Goal: Transaction & Acquisition: Purchase product/service

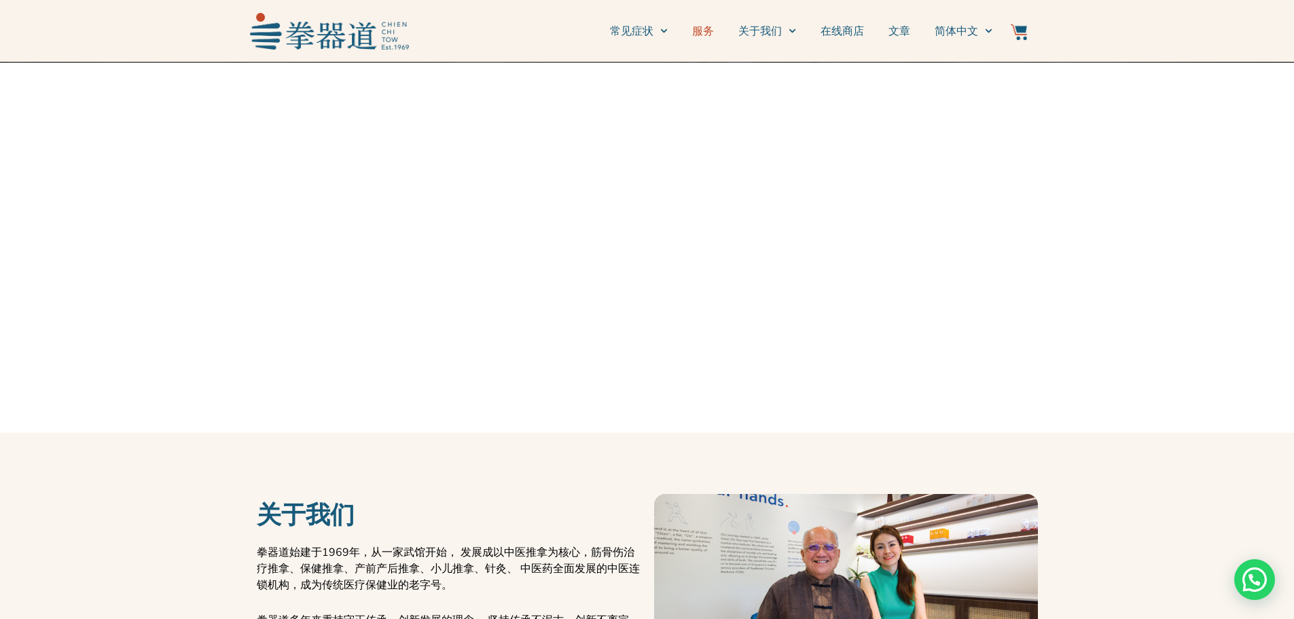
click at [704, 35] on link "服务" at bounding box center [703, 31] width 22 height 34
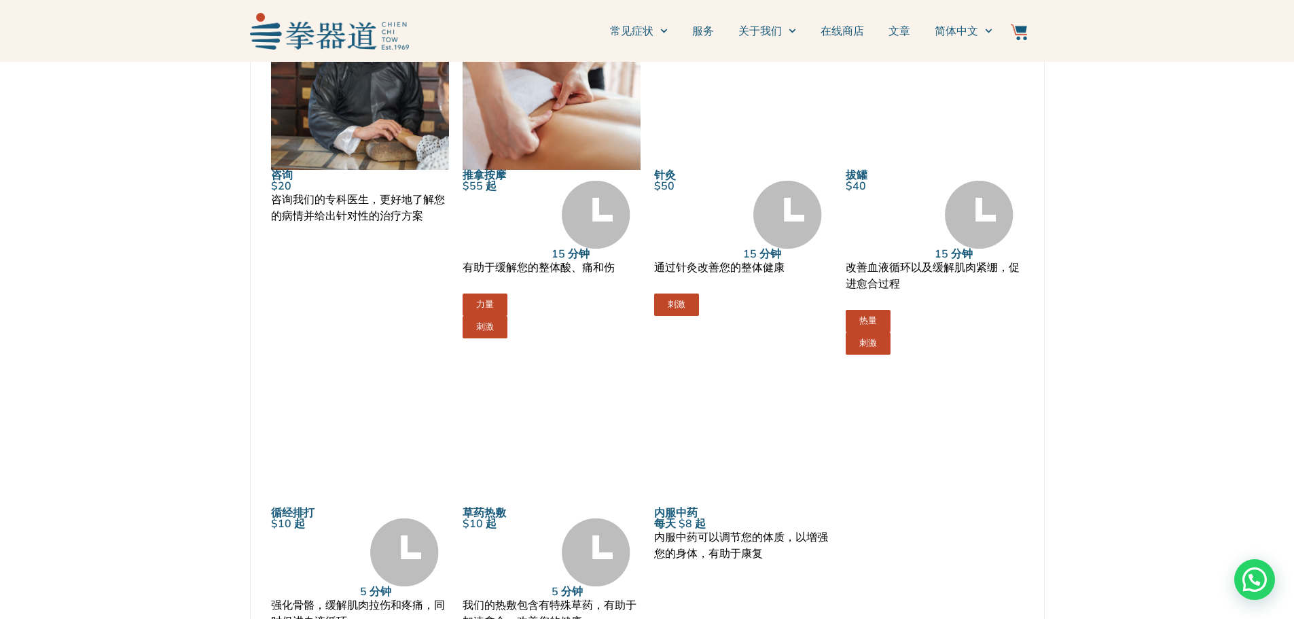
scroll to position [1291, 0]
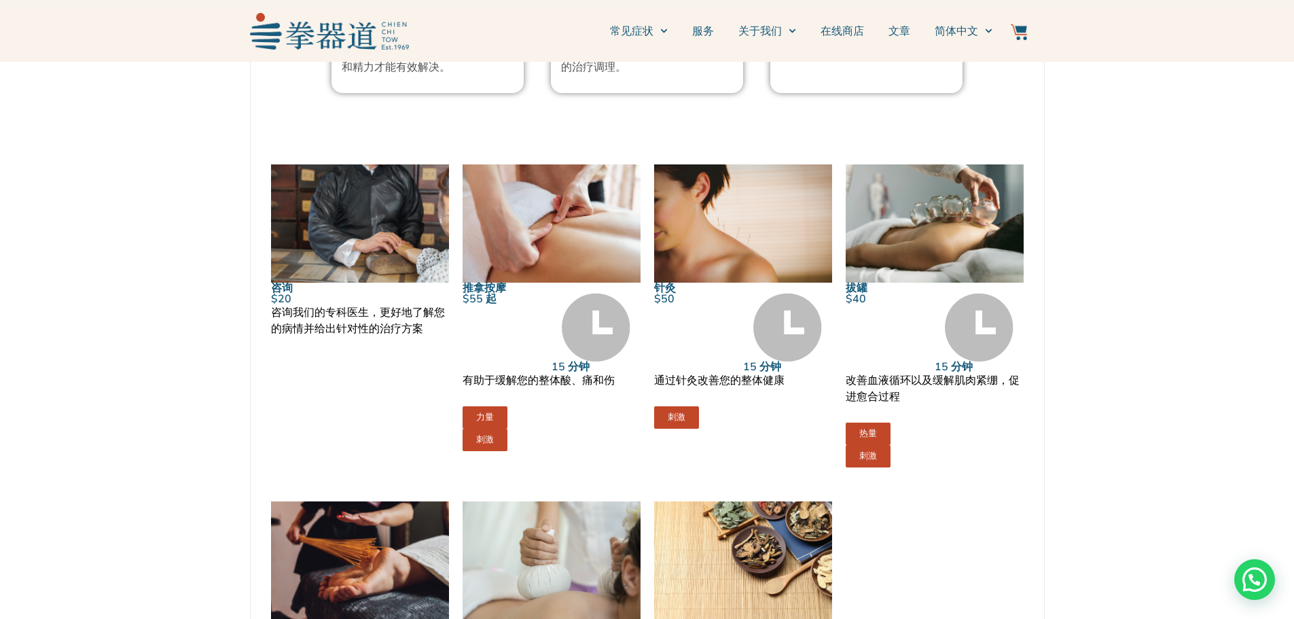
click at [492, 437] on span "刺激" at bounding box center [485, 440] width 18 height 9
click at [480, 418] on span "力量" at bounding box center [485, 417] width 18 height 9
click at [539, 453] on div "推拿按摩 $55 起 15 分钟 有助于缓解您的整体酸、痛和伤 力量 刺激" at bounding box center [552, 316] width 192 height 317
click at [600, 344] on img at bounding box center [596, 328] width 69 height 68
click at [579, 389] on div "有助于缓解您的整体酸、痛和伤" at bounding box center [552, 389] width 178 height 34
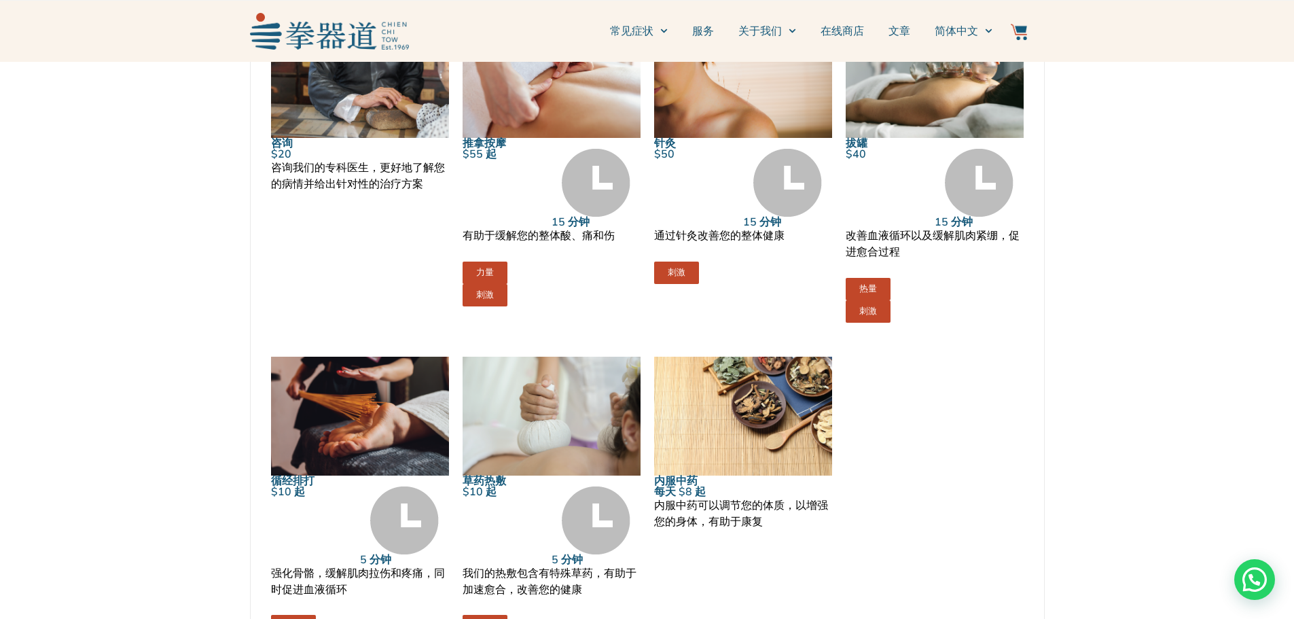
scroll to position [1427, 0]
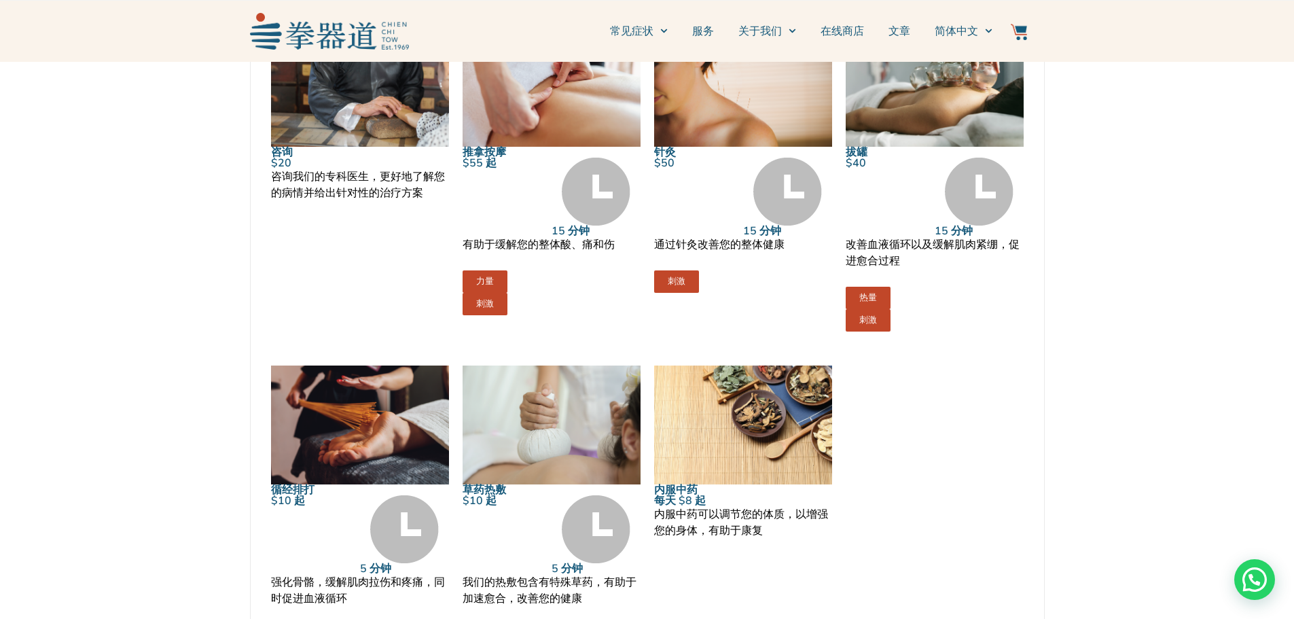
click at [550, 260] on div "有助于缓解您的整体酸、痛和伤" at bounding box center [552, 253] width 178 height 34
click at [502, 281] on link "力量" at bounding box center [485, 281] width 45 height 22
click at [523, 198] on div "$55 起" at bounding box center [507, 197] width 89 height 79
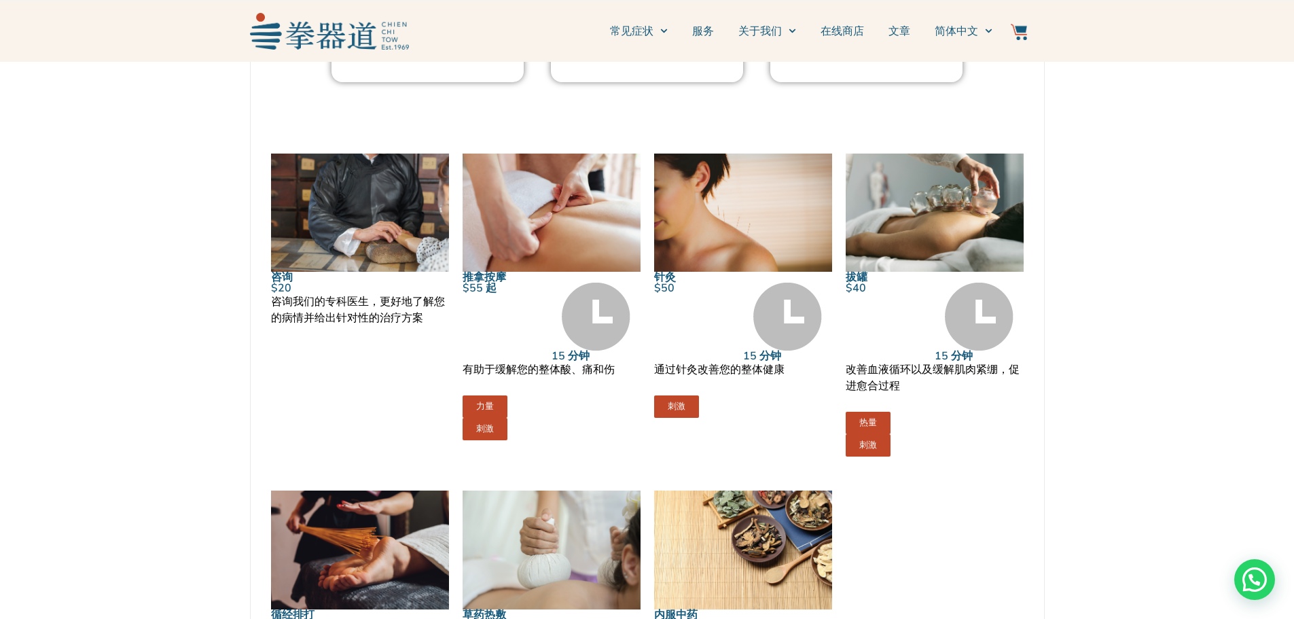
scroll to position [1291, 0]
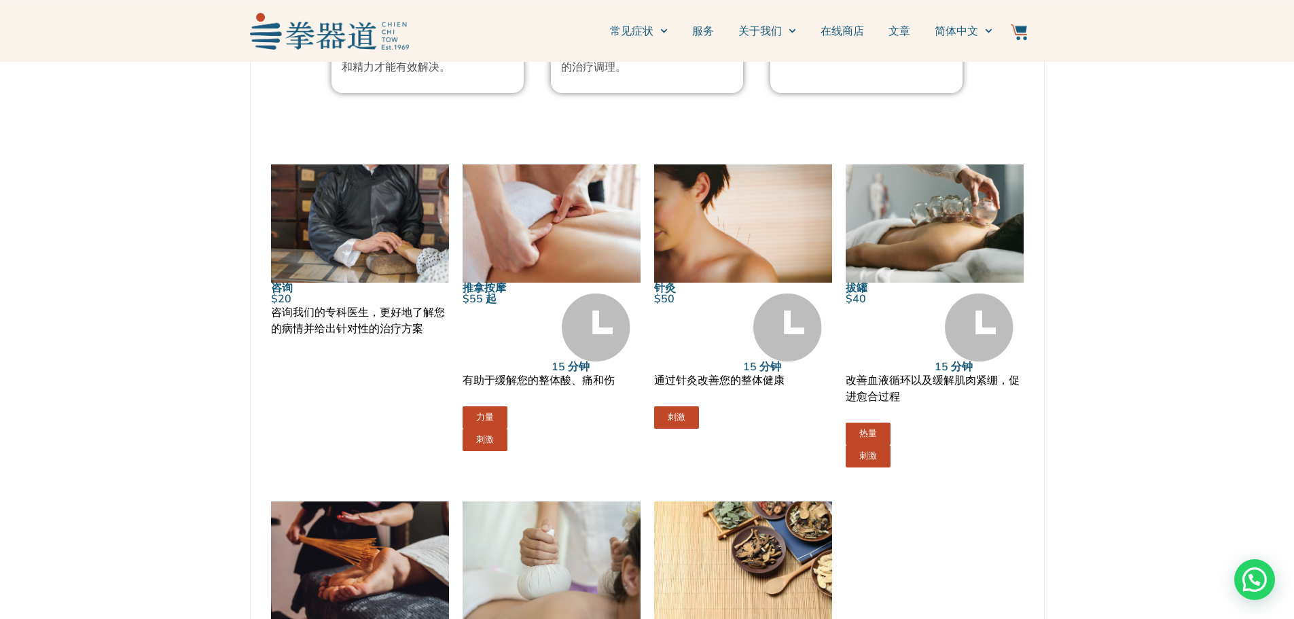
click at [481, 269] on img at bounding box center [552, 223] width 178 height 119
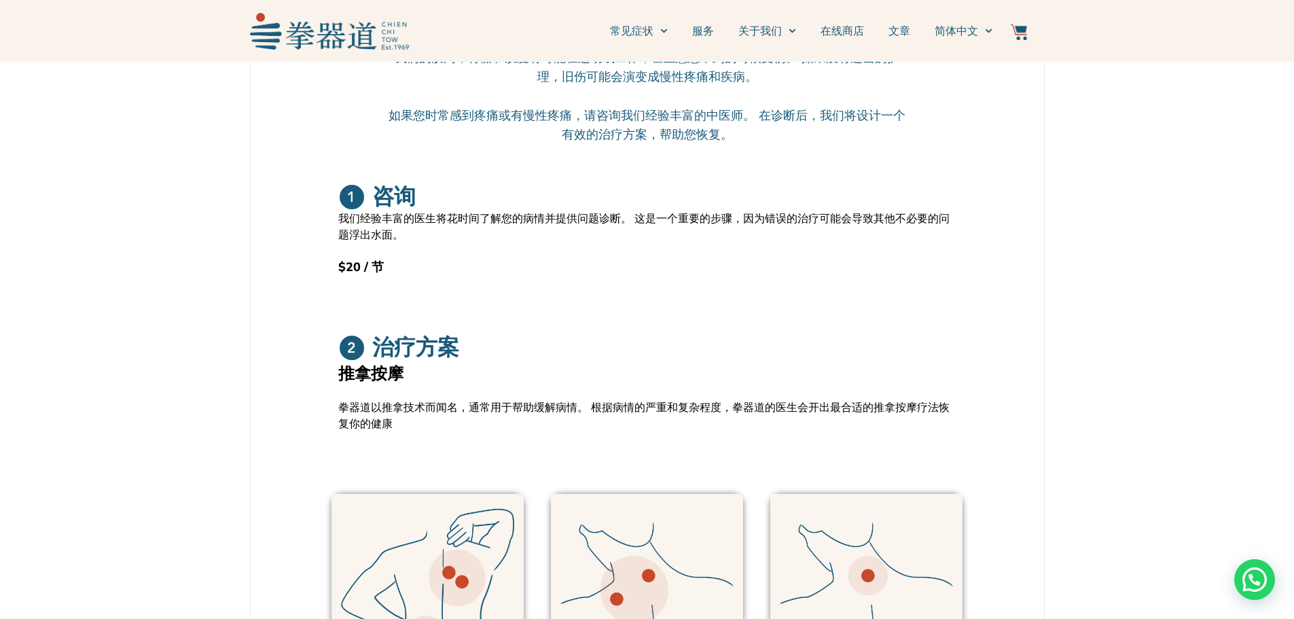
scroll to position [204, 0]
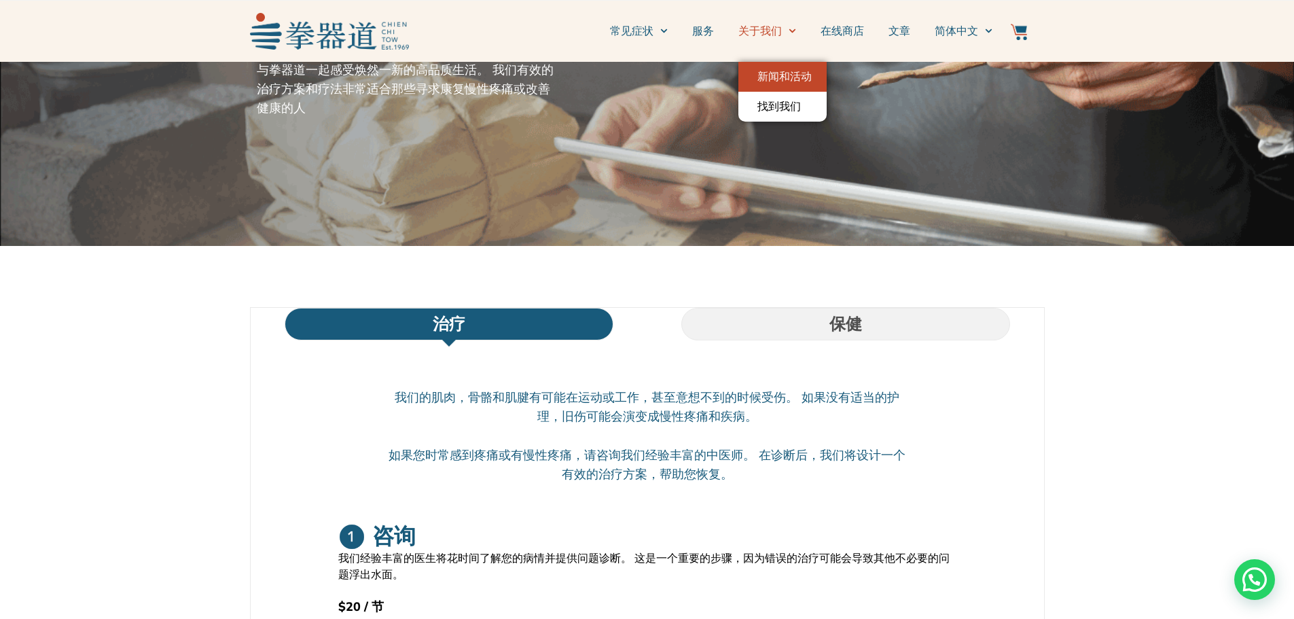
click at [788, 80] on link "新闻和活动" at bounding box center [783, 77] width 88 height 30
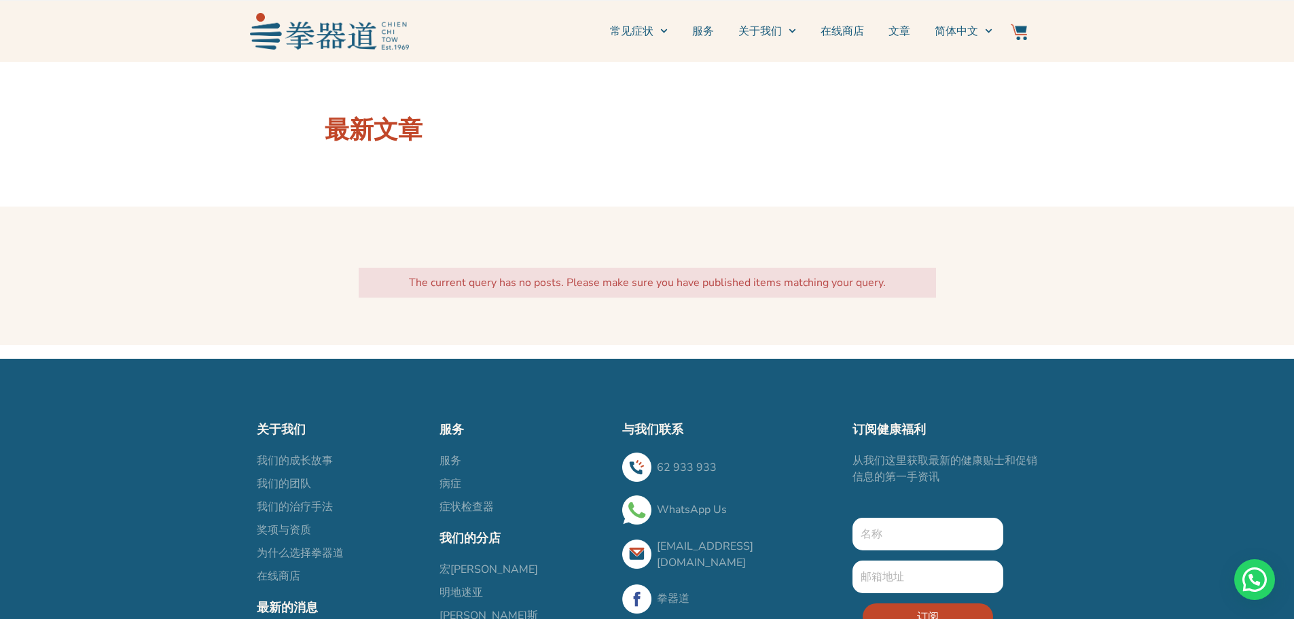
scroll to position [68, 0]
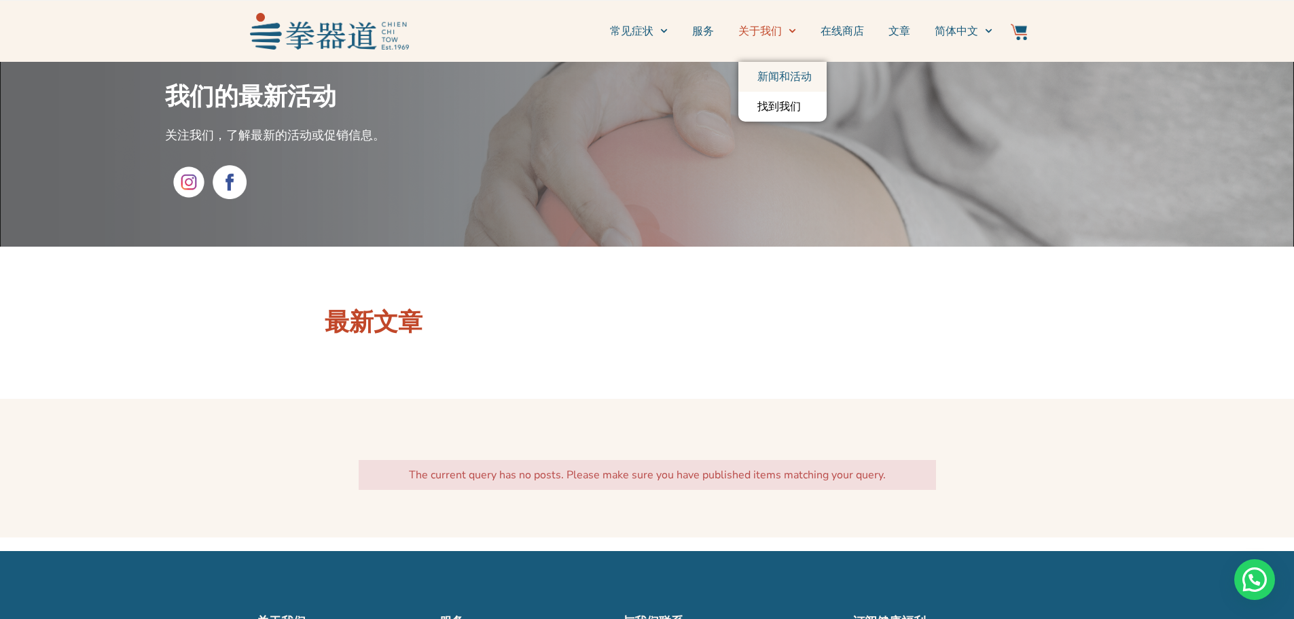
click at [777, 71] on link "新闻和活动" at bounding box center [783, 77] width 88 height 30
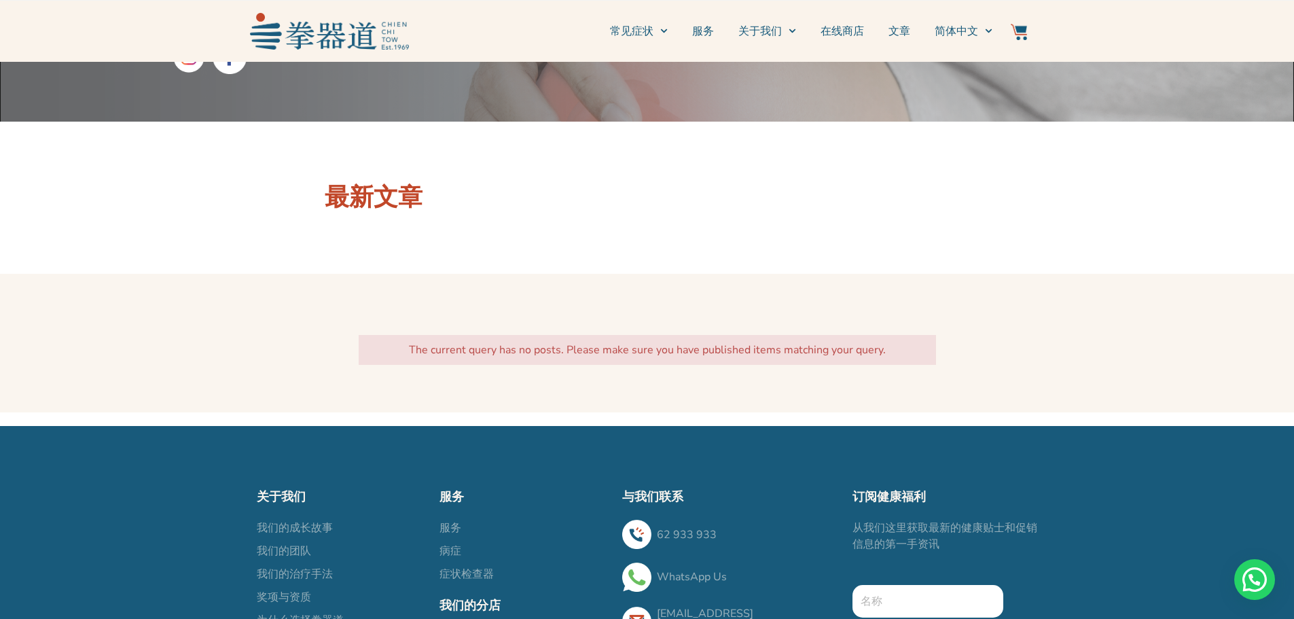
scroll to position [0, 0]
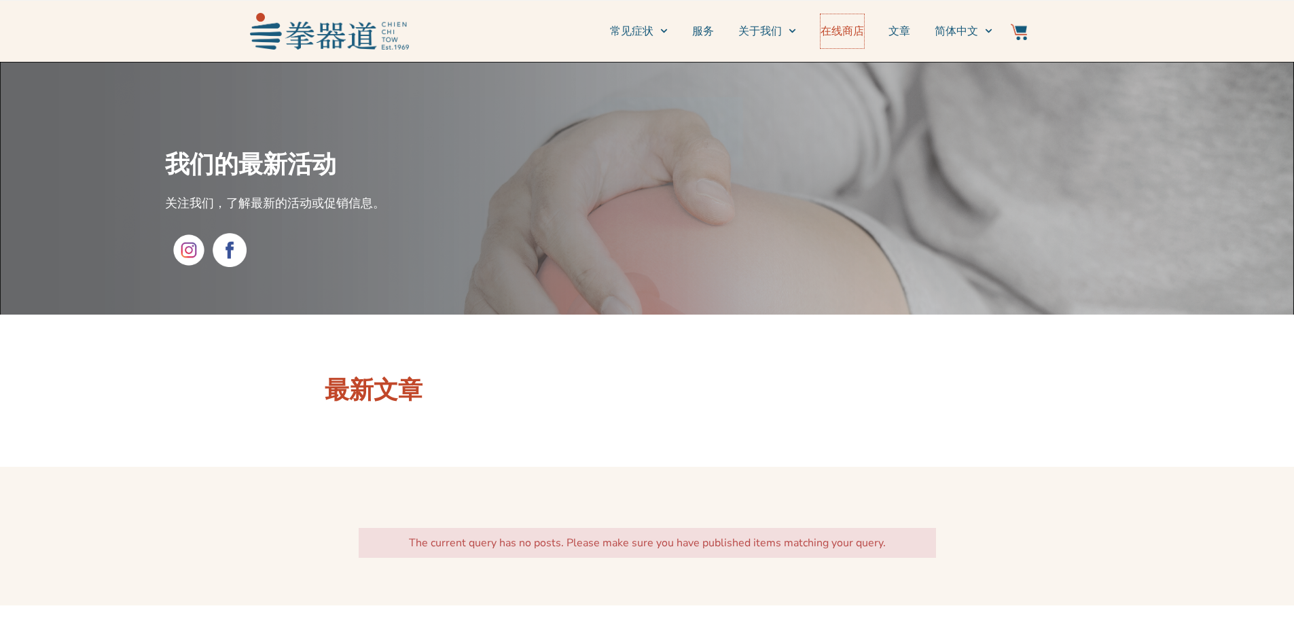
click at [831, 32] on link "在线商店" at bounding box center [842, 31] width 43 height 34
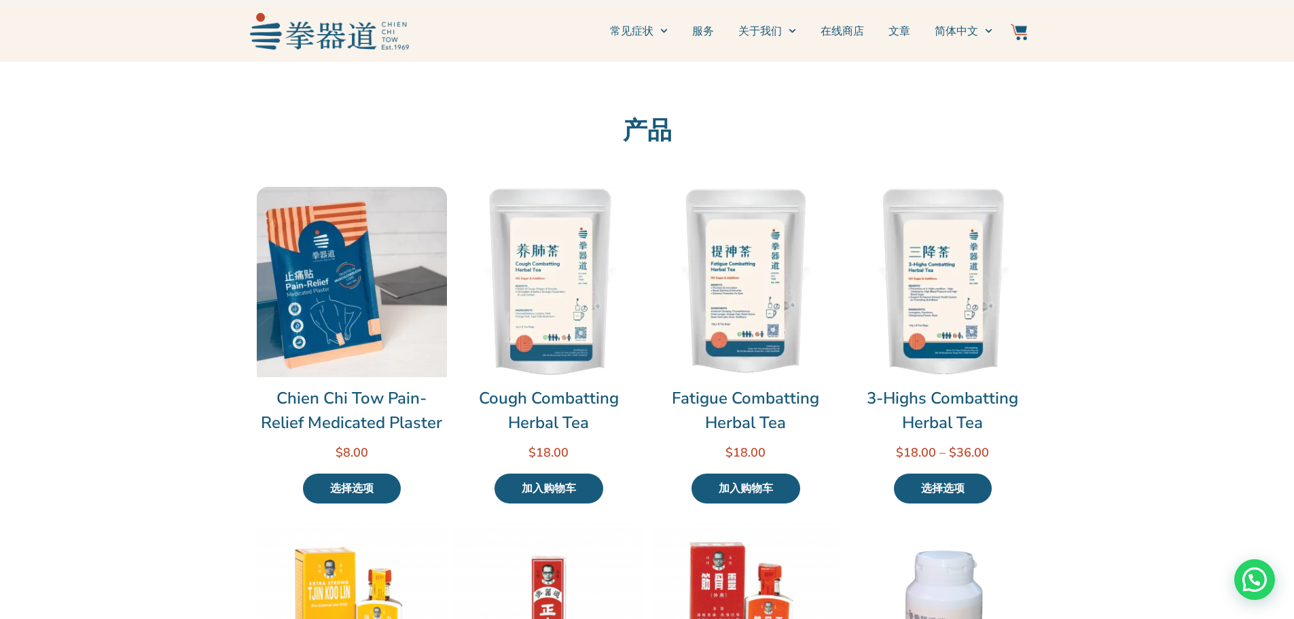
click at [359, 318] on img at bounding box center [352, 282] width 190 height 190
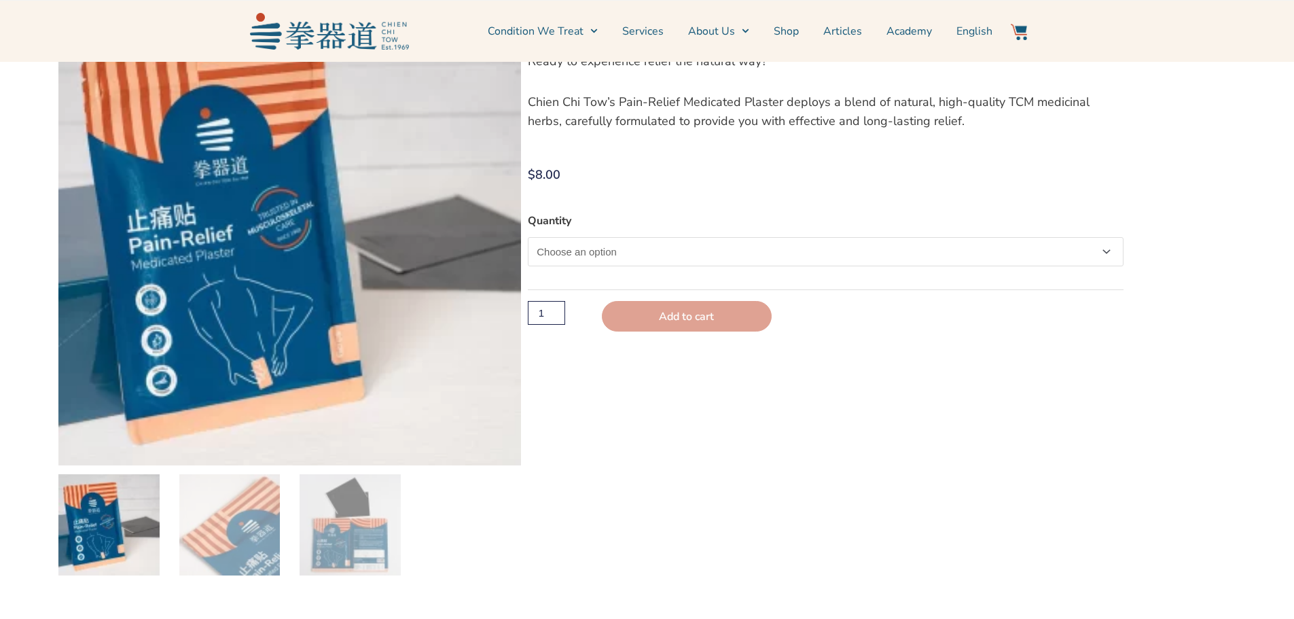
scroll to position [136, 0]
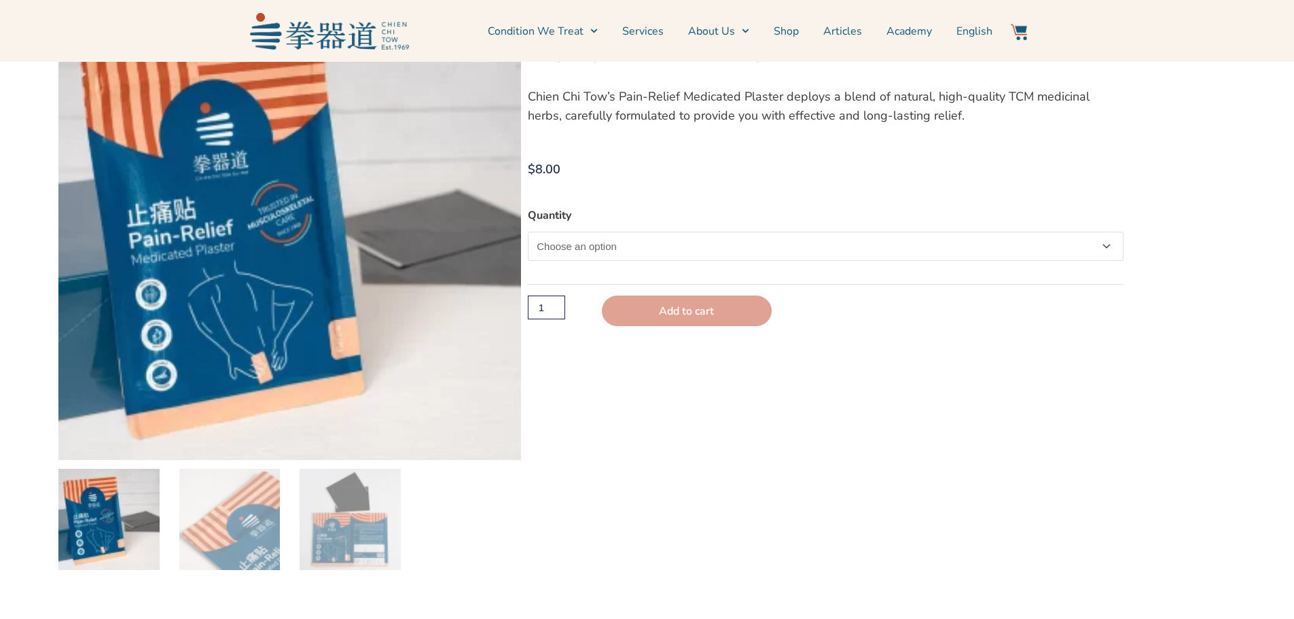
click at [852, 247] on select "Choose an option Single" at bounding box center [825, 246] width 595 height 29
click at [841, 188] on div "$ 8.00" at bounding box center [825, 175] width 595 height 31
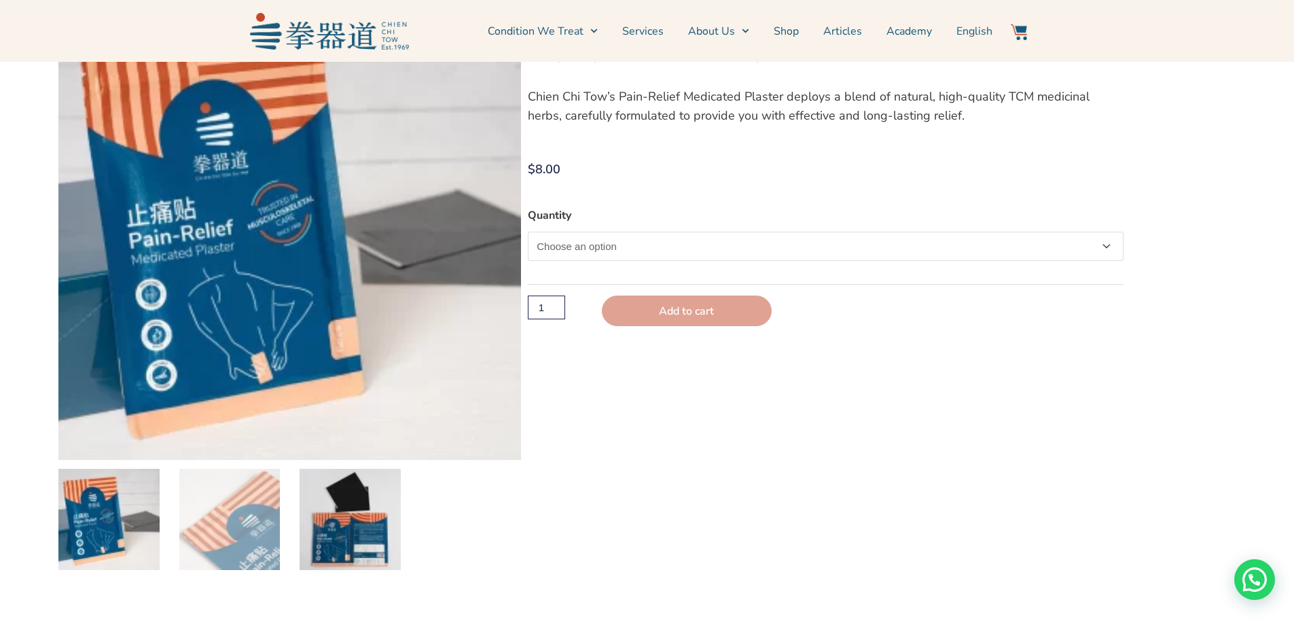
click at [348, 506] on img at bounding box center [350, 519] width 101 height 101
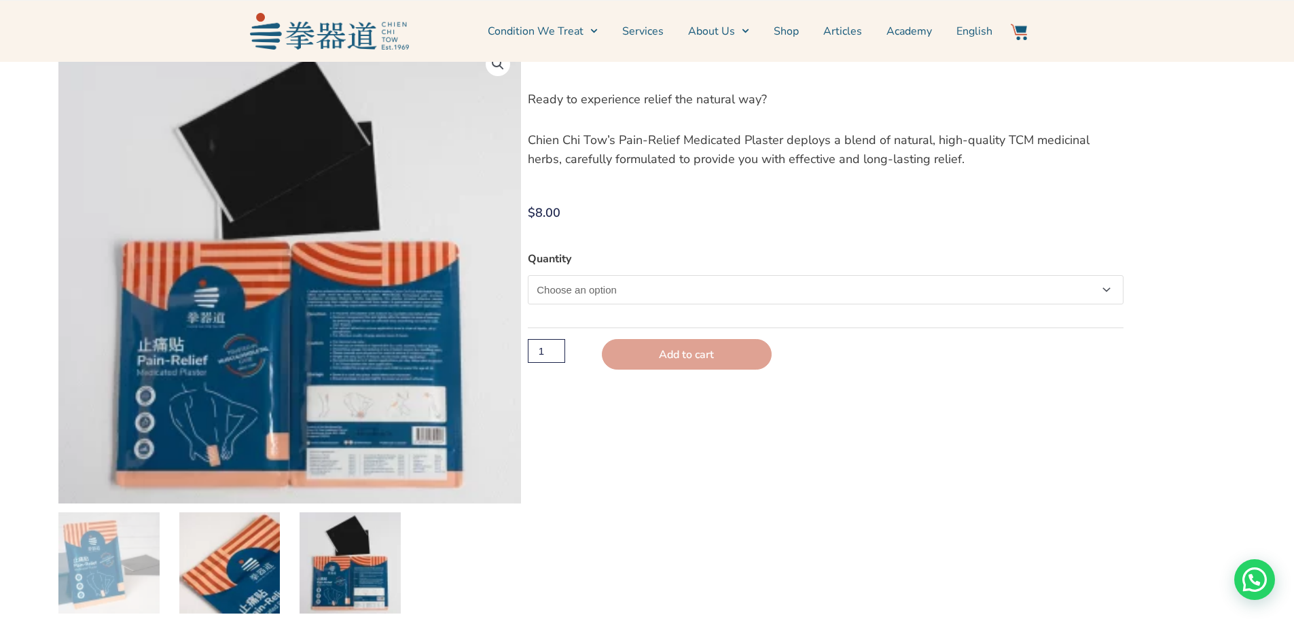
scroll to position [68, 0]
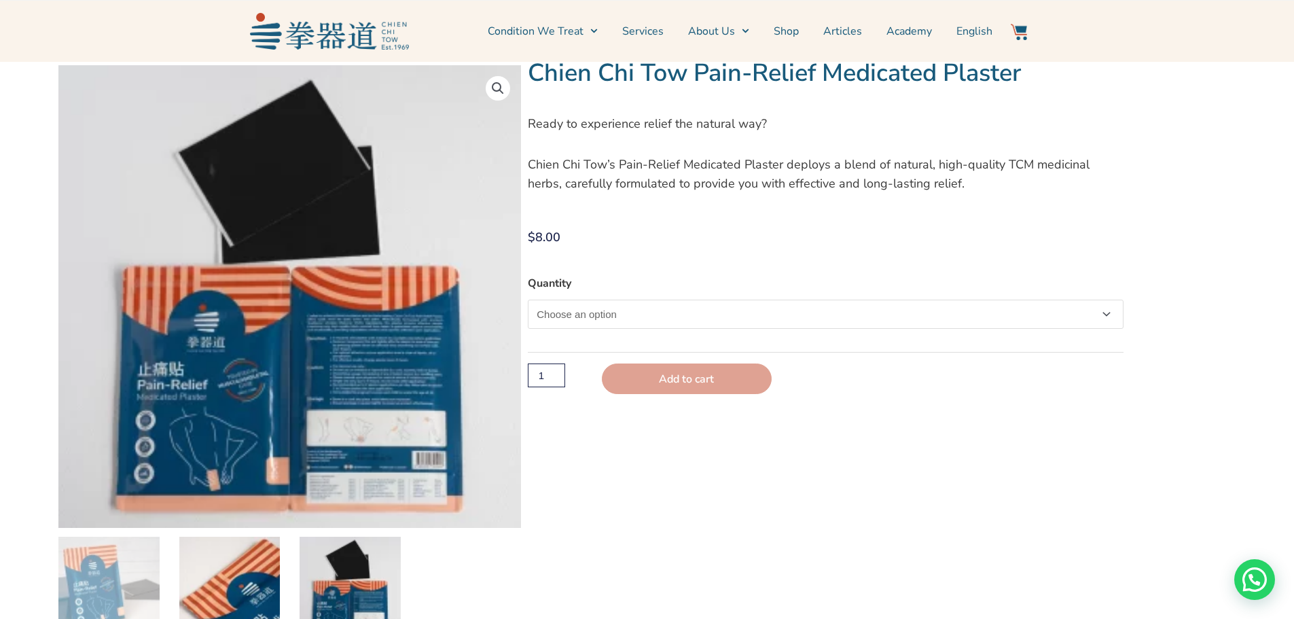
click at [233, 590] on img at bounding box center [229, 587] width 101 height 101
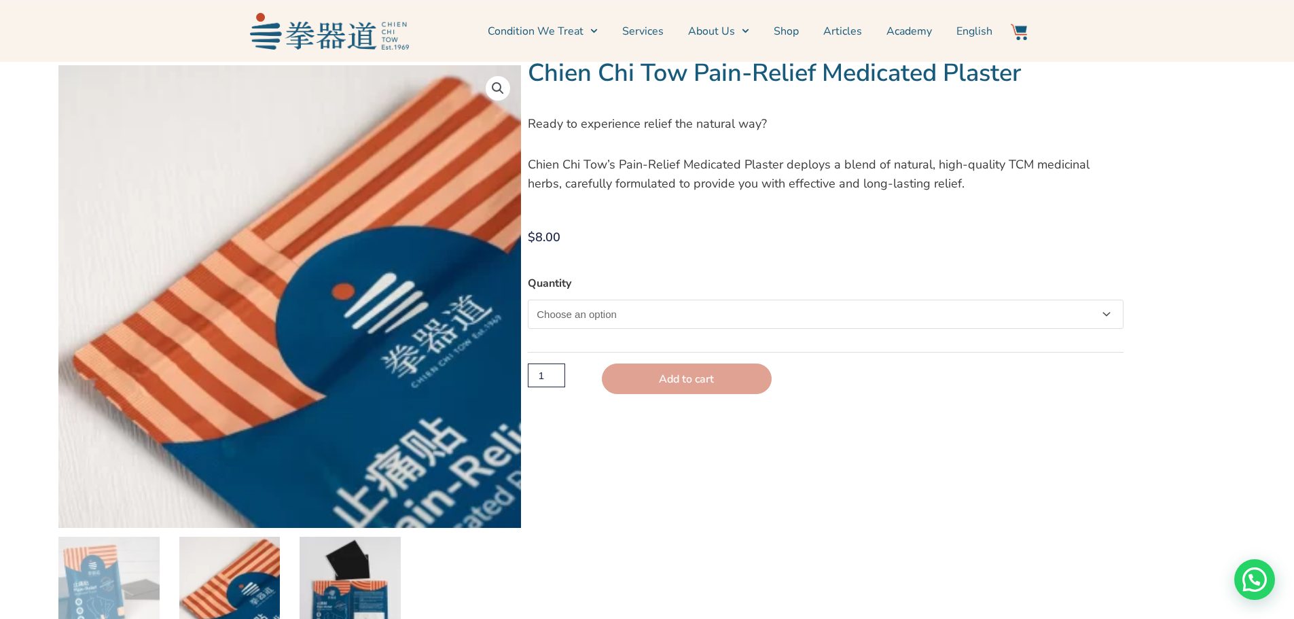
click at [349, 576] on img at bounding box center [350, 587] width 101 height 101
